Goal: Find specific page/section: Find specific page/section

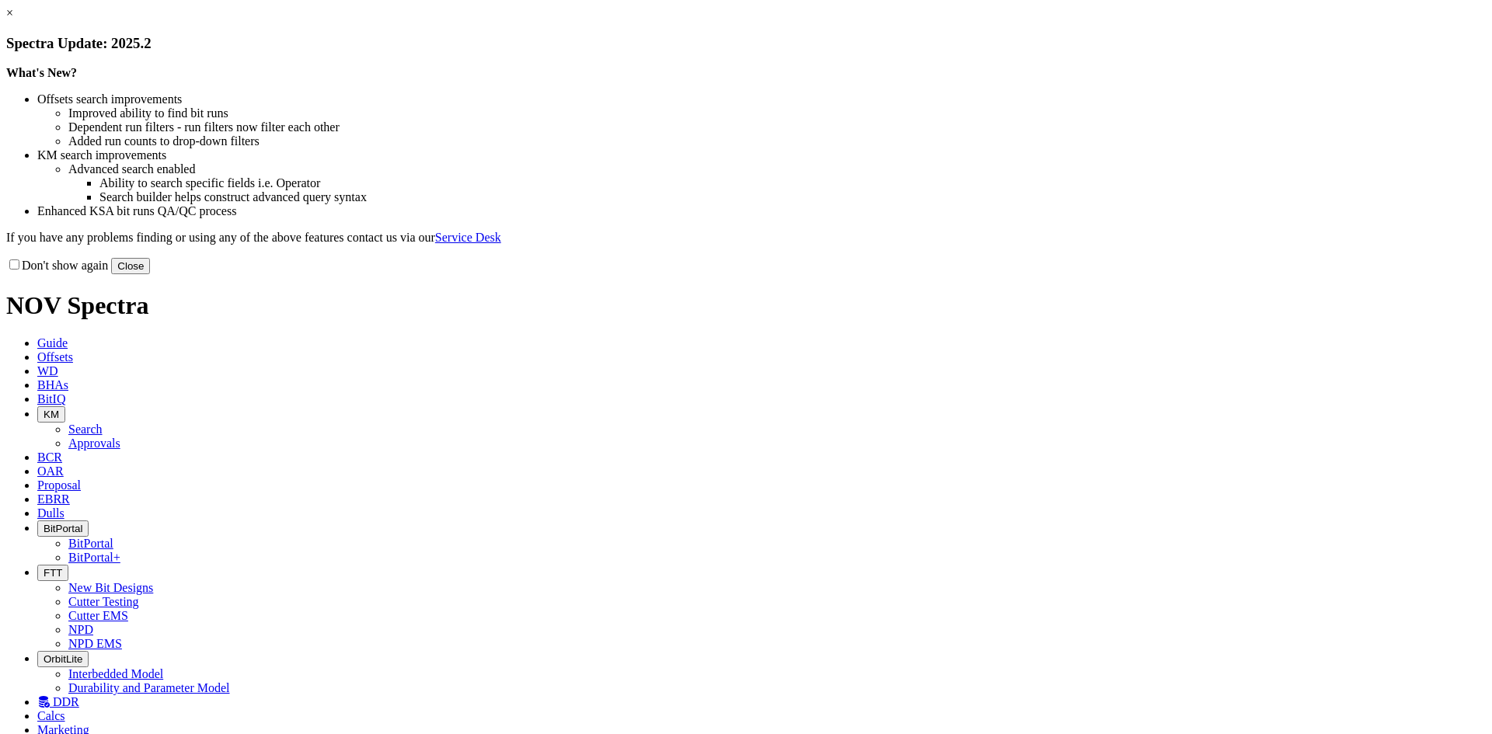
click at [150, 274] on button "Close" at bounding box center [130, 266] width 39 height 16
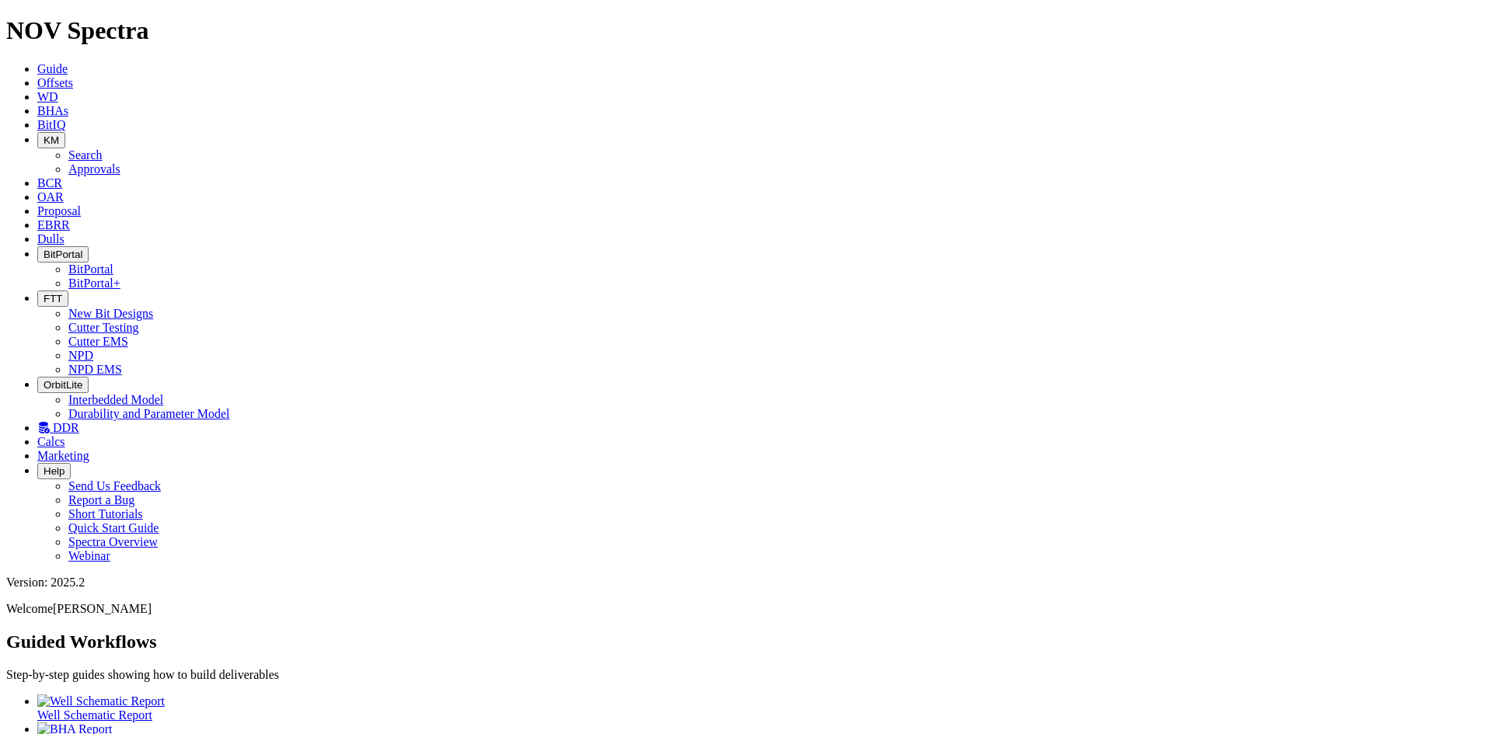
click at [65, 232] on span "Dulls" at bounding box center [50, 238] width 27 height 13
click at [70, 218] on span "EBRR" at bounding box center [53, 224] width 33 height 13
click at [37, 204] on icon at bounding box center [37, 210] width 0 height 13
click at [37, 190] on icon at bounding box center [37, 196] width 0 height 13
click at [59, 134] on span "KM" at bounding box center [52, 140] width 16 height 12
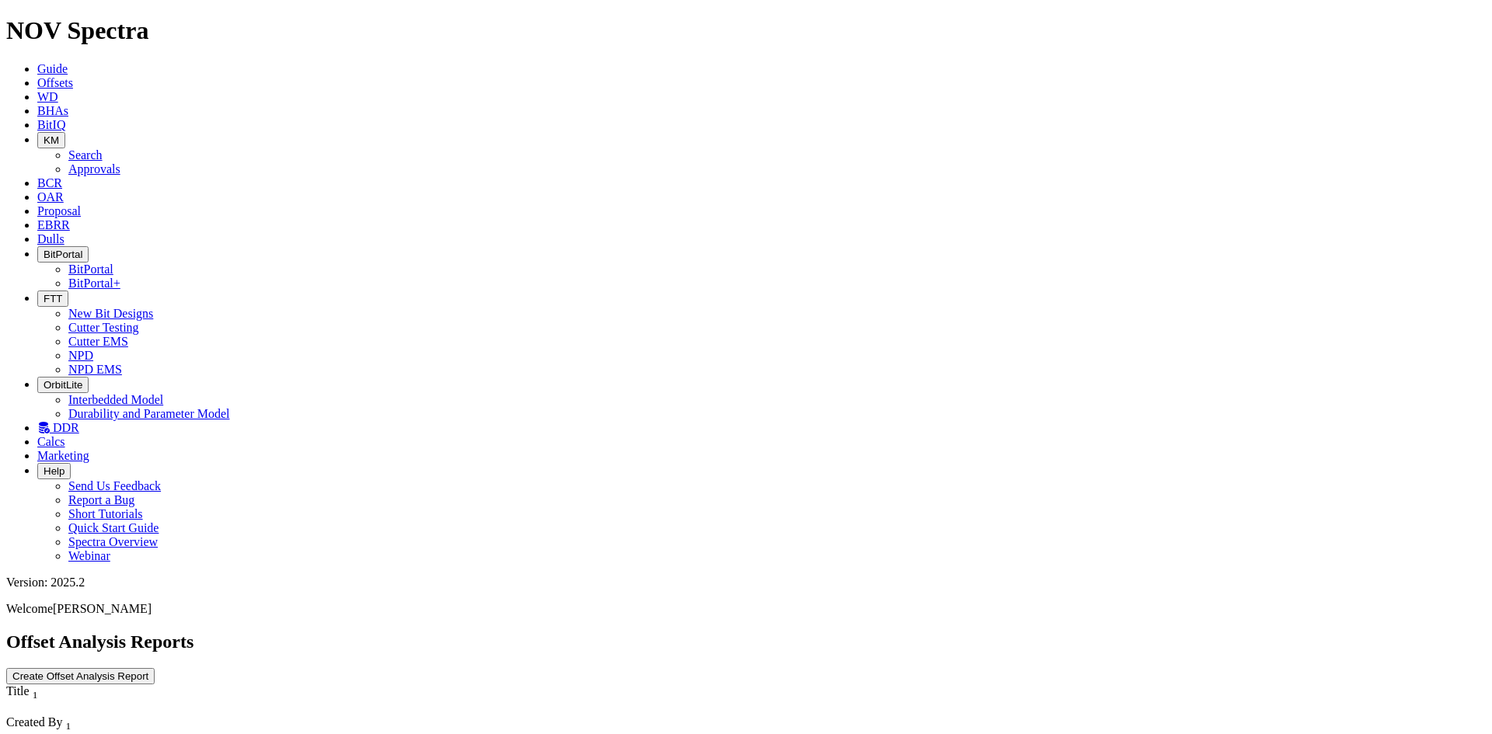
click at [120, 162] on link "Approvals" at bounding box center [94, 168] width 52 height 13
click at [65, 132] on button "KM" at bounding box center [51, 140] width 28 height 16
click at [103, 148] on link "Search" at bounding box center [85, 154] width 34 height 13
click at [153, 734] on icon "button" at bounding box center [153, 741] width 0 height 0
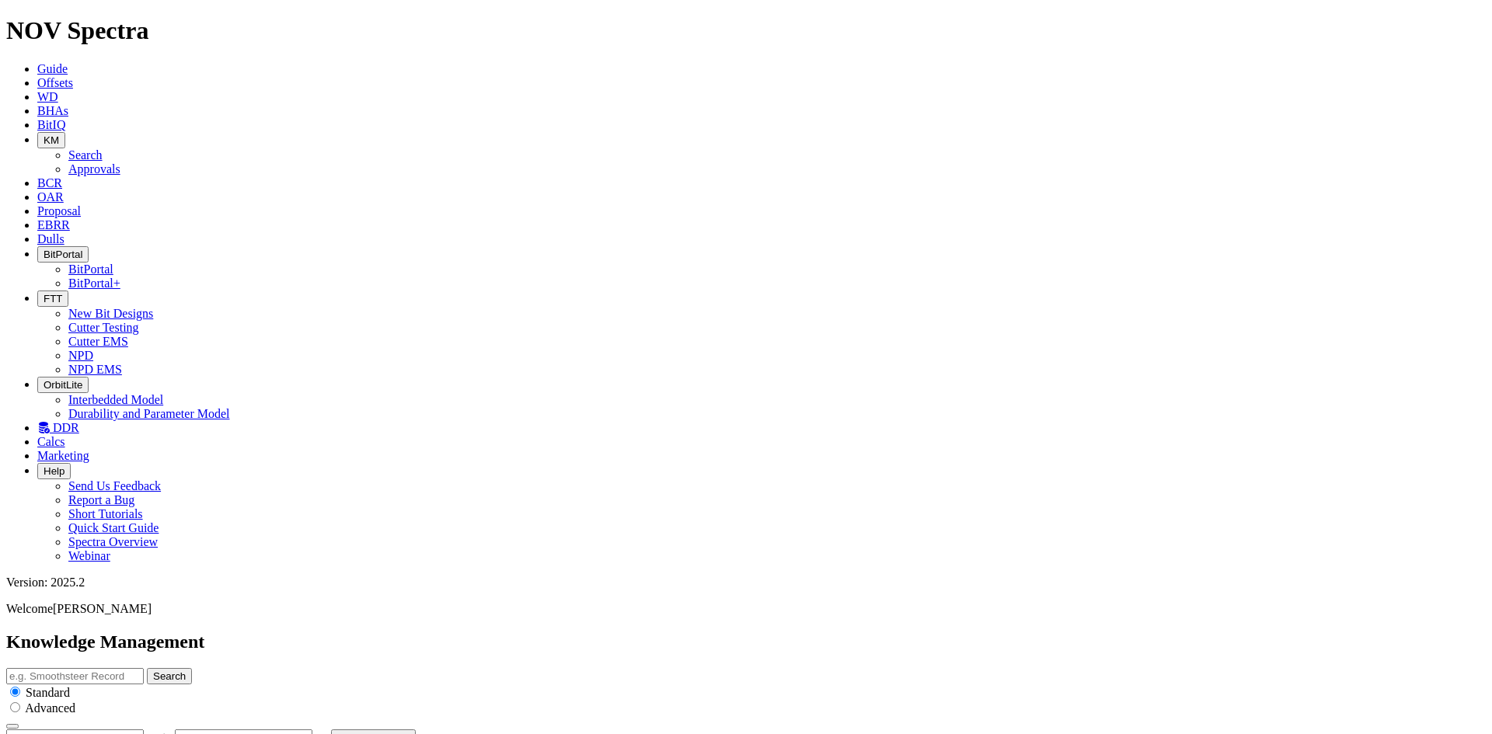
type input "[DATE]"
click at [65, 118] on link "BitIQ" at bounding box center [51, 124] width 28 height 13
click at [89, 449] on span "Marketing" at bounding box center [63, 455] width 52 height 13
